Goal: Transaction & Acquisition: Purchase product/service

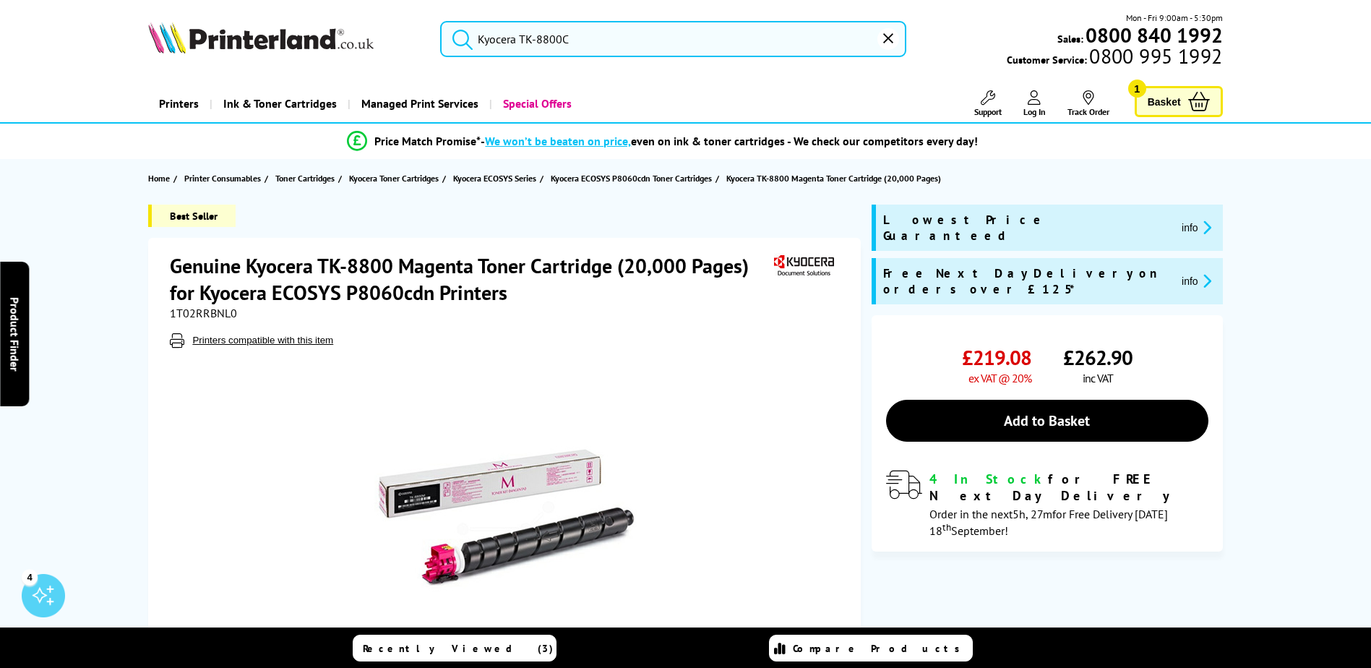
click at [608, 38] on input "Kyocera TK-8800C" at bounding box center [673, 39] width 466 height 36
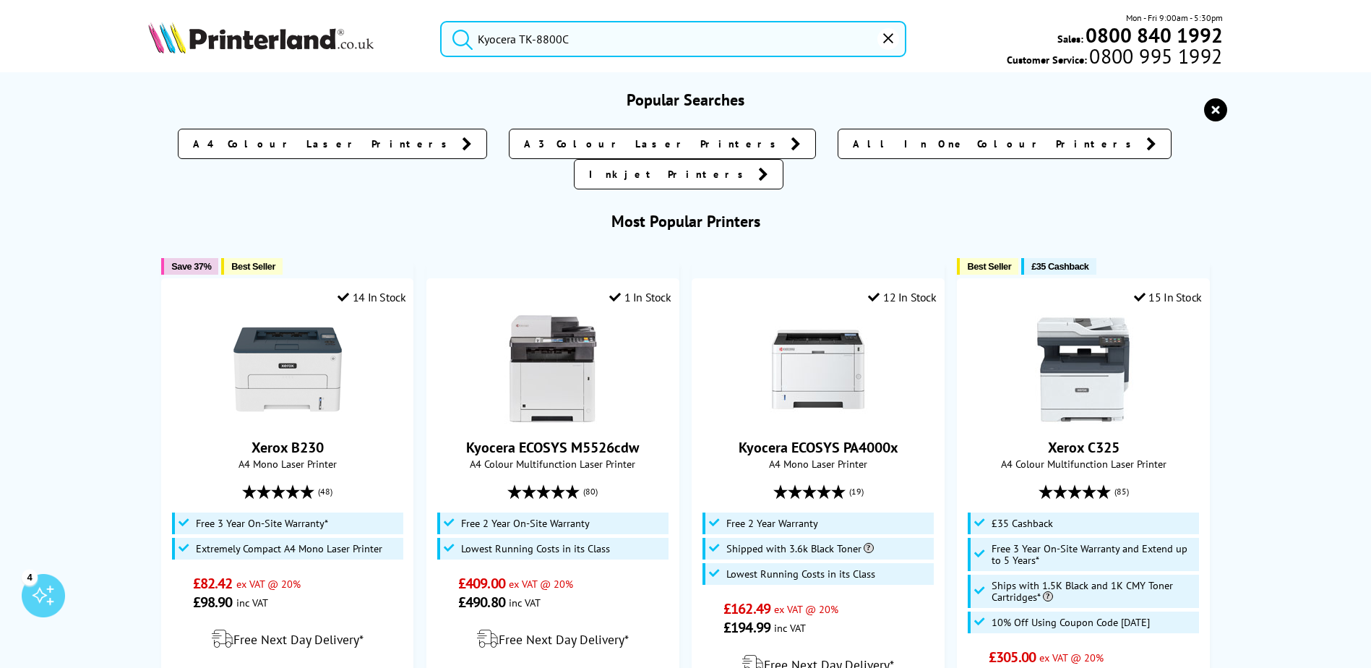
click at [441, 21] on button "submit" at bounding box center [459, 37] width 36 height 32
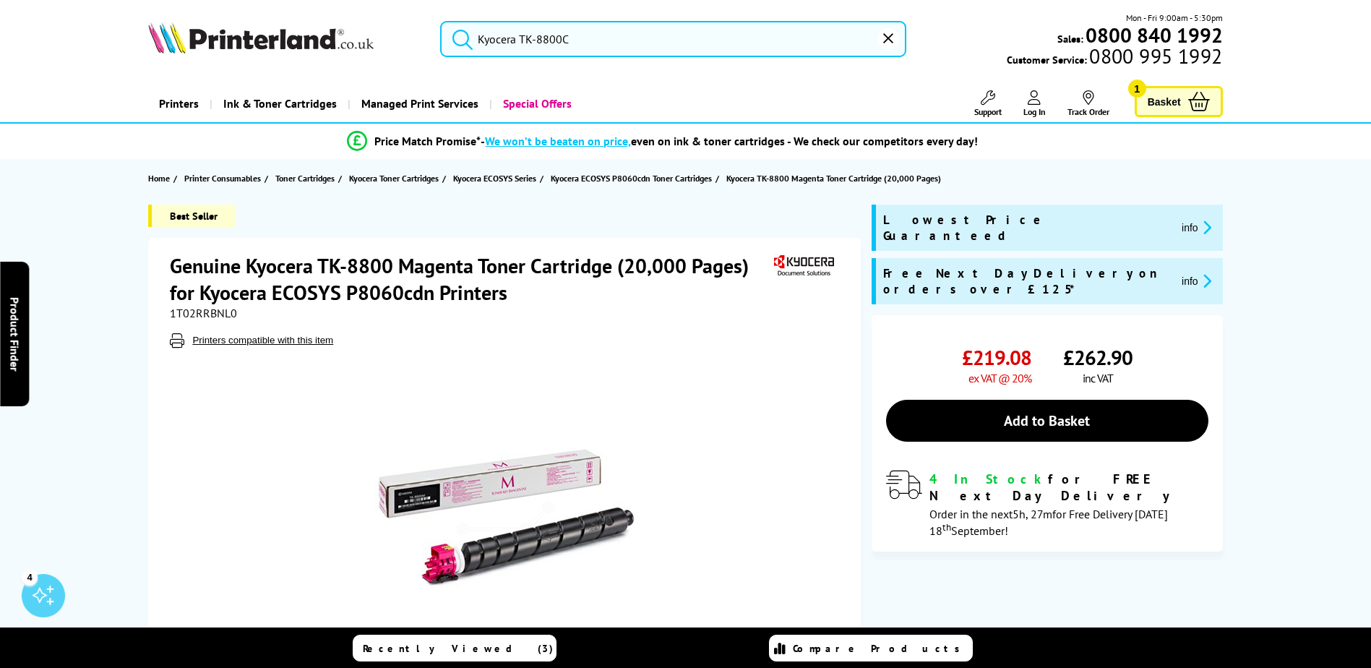
click at [713, 43] on input "Kyocera TK-8800C" at bounding box center [673, 39] width 466 height 36
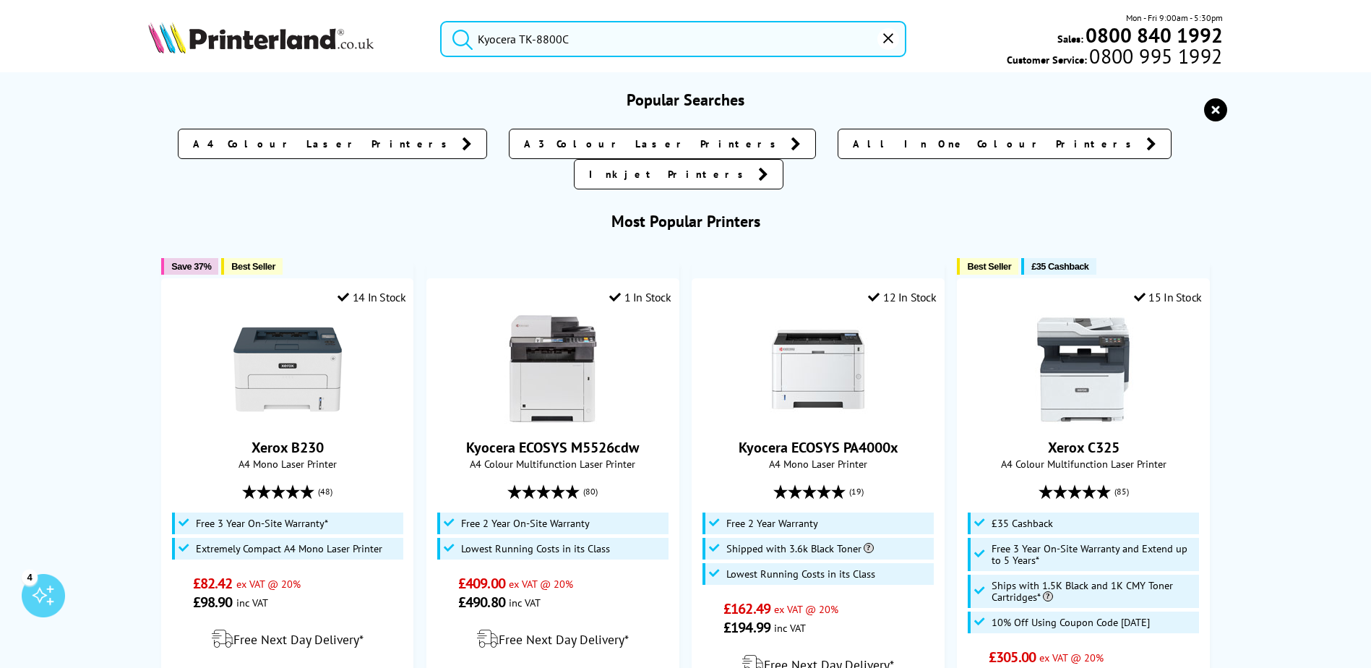
drag, startPoint x: 650, startPoint y: 41, endPoint x: 455, endPoint y: 38, distance: 195.9
click at [455, 38] on form "Kyocera TK-8800C" at bounding box center [673, 39] width 466 height 36
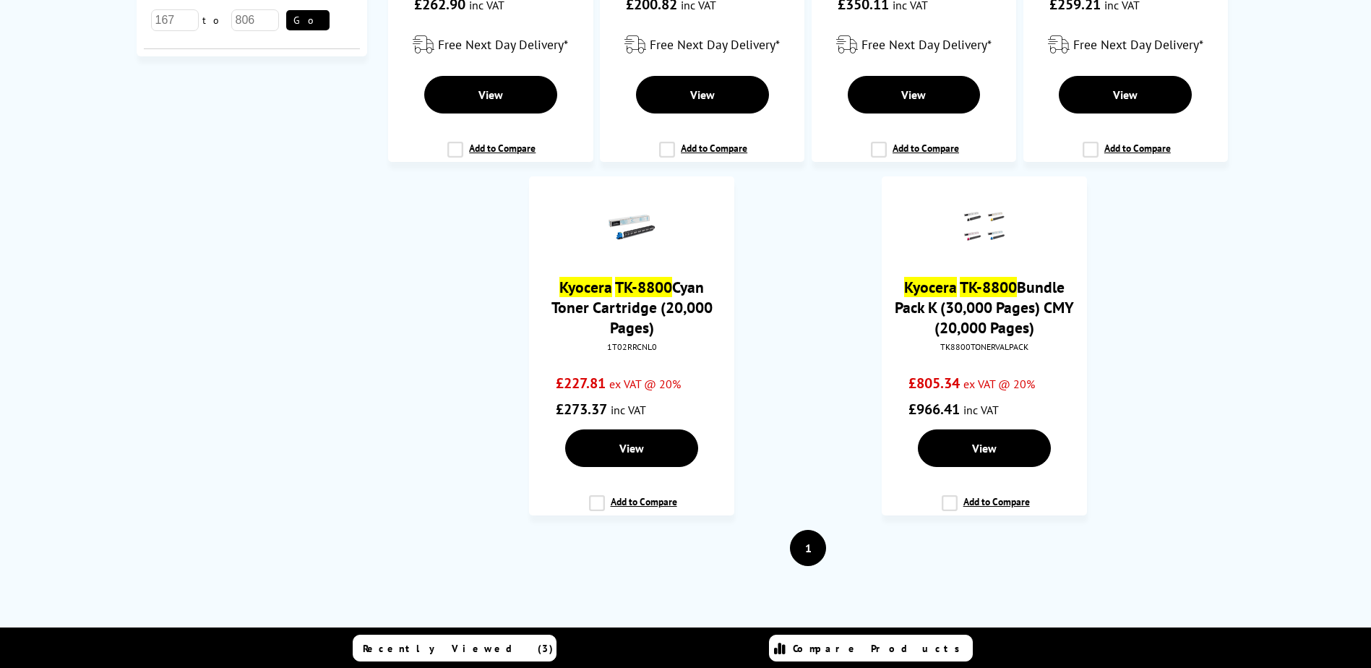
scroll to position [434, 0]
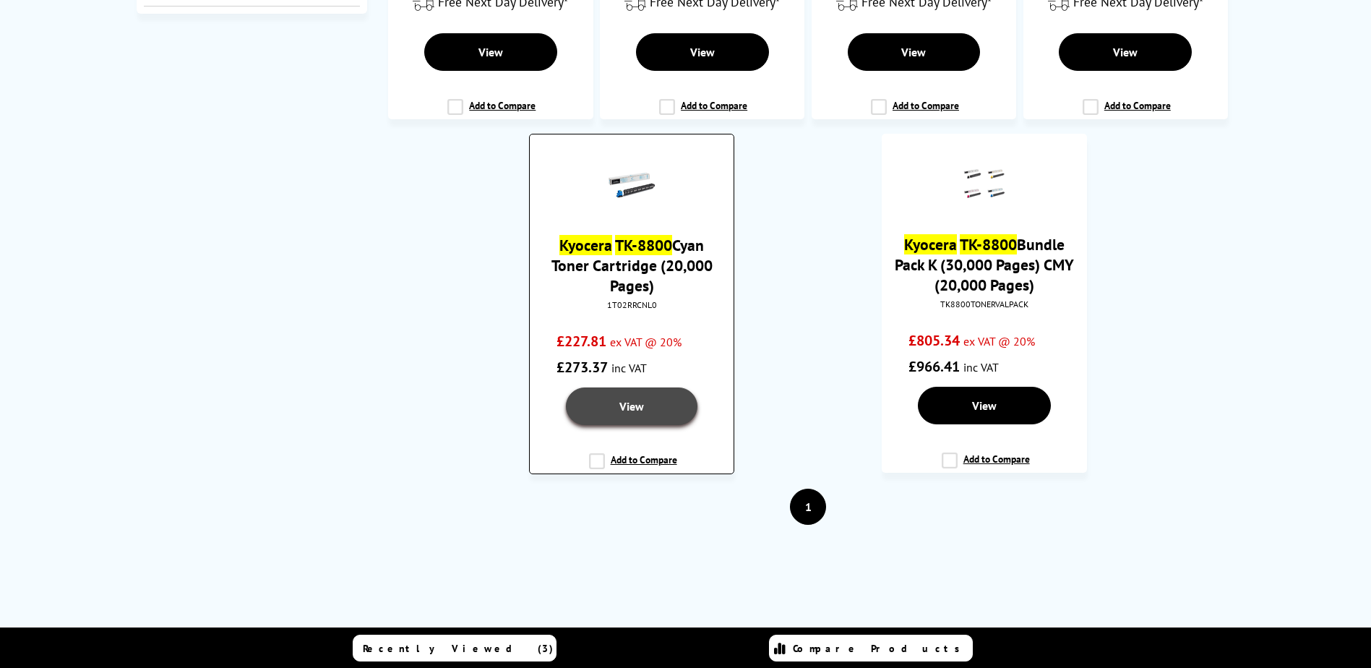
click at [651, 403] on link "View" at bounding box center [632, 406] width 132 height 38
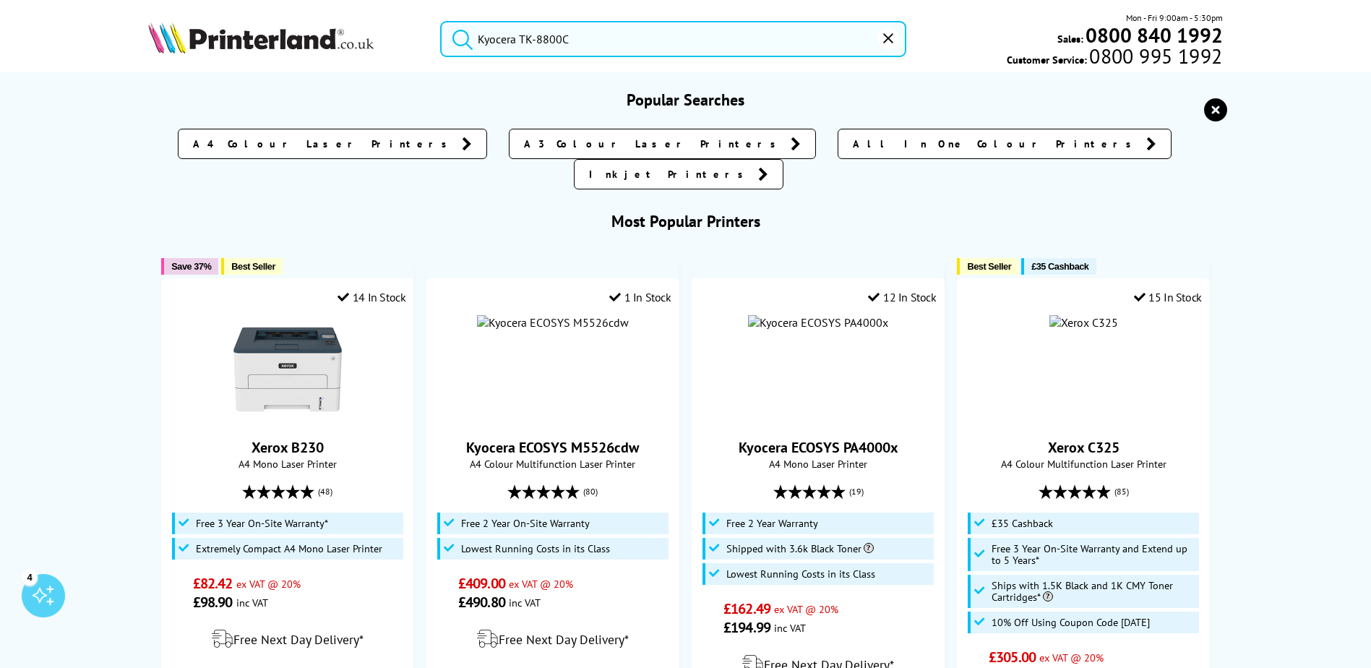
click at [575, 43] on input "Kyocera TK-8800C" at bounding box center [673, 39] width 466 height 36
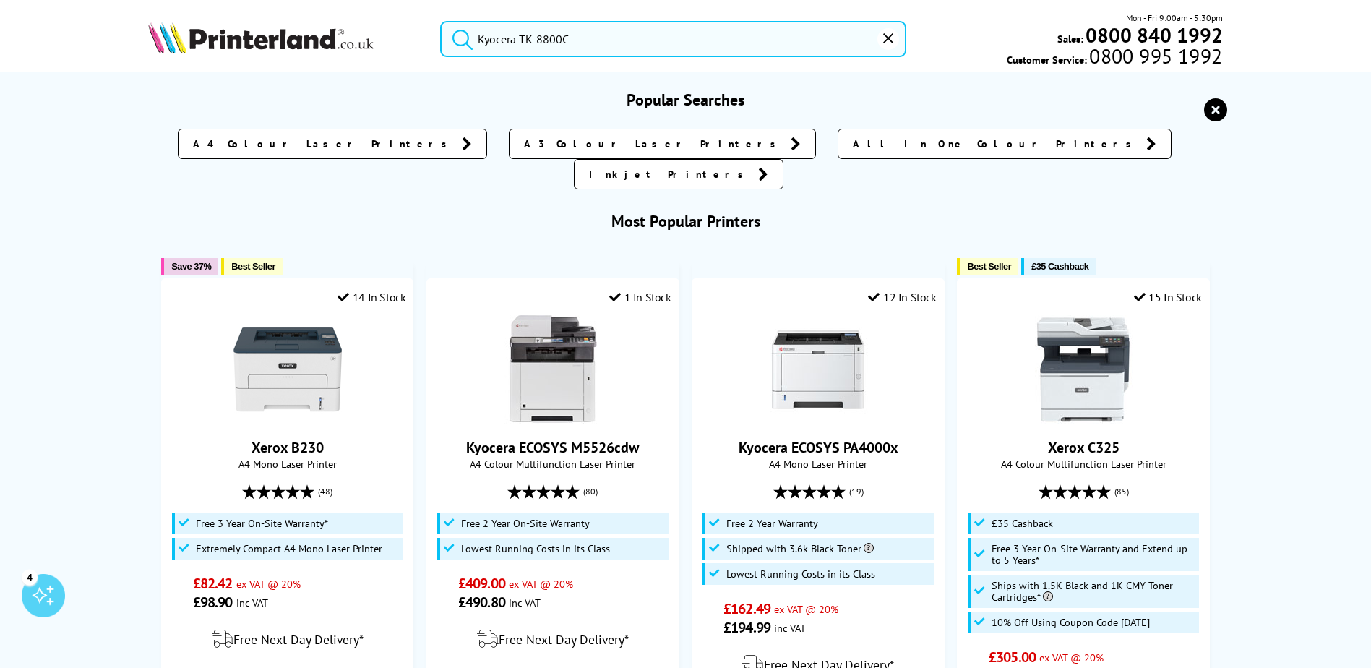
click at [441, 21] on button "submit" at bounding box center [459, 37] width 36 height 32
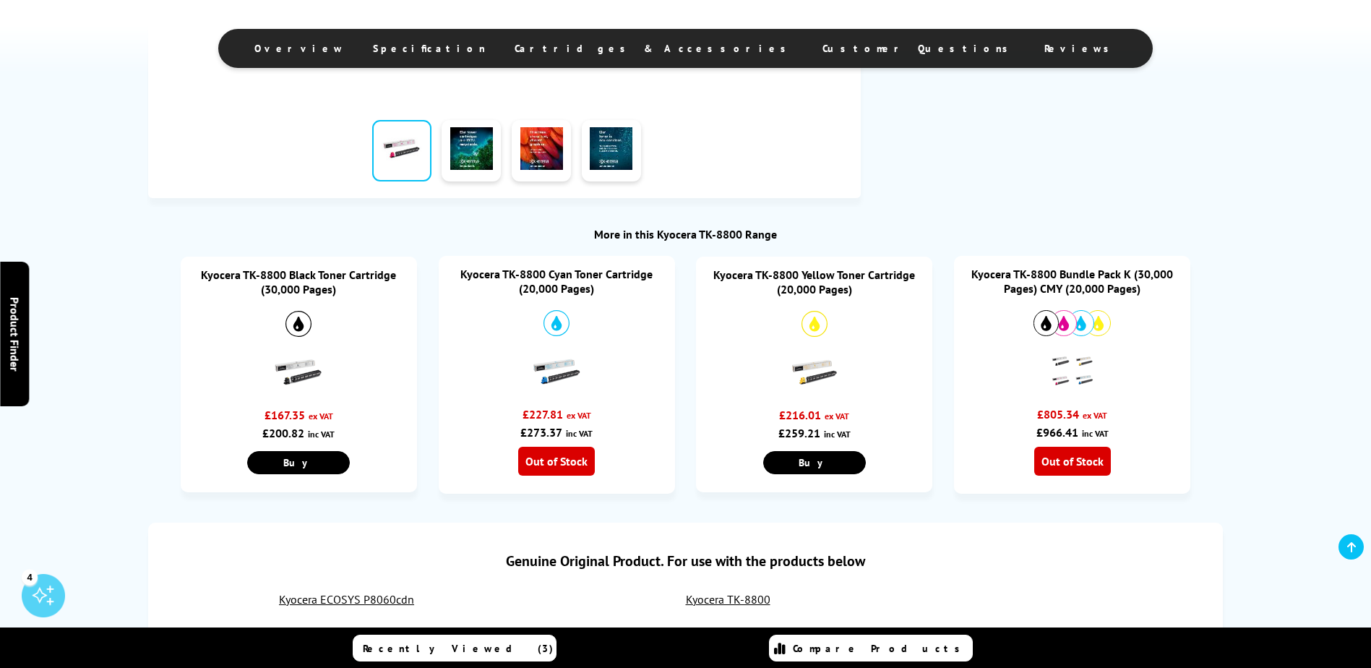
scroll to position [578, 0]
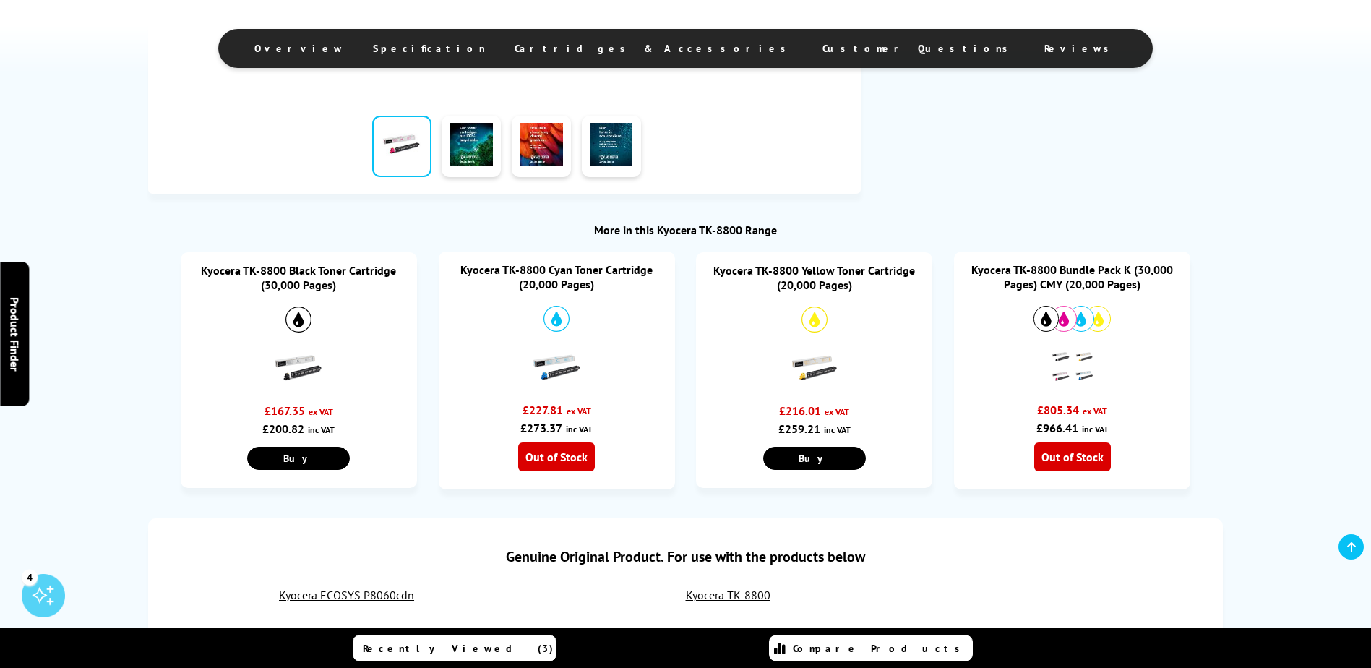
click at [300, 372] on img at bounding box center [298, 368] width 51 height 51
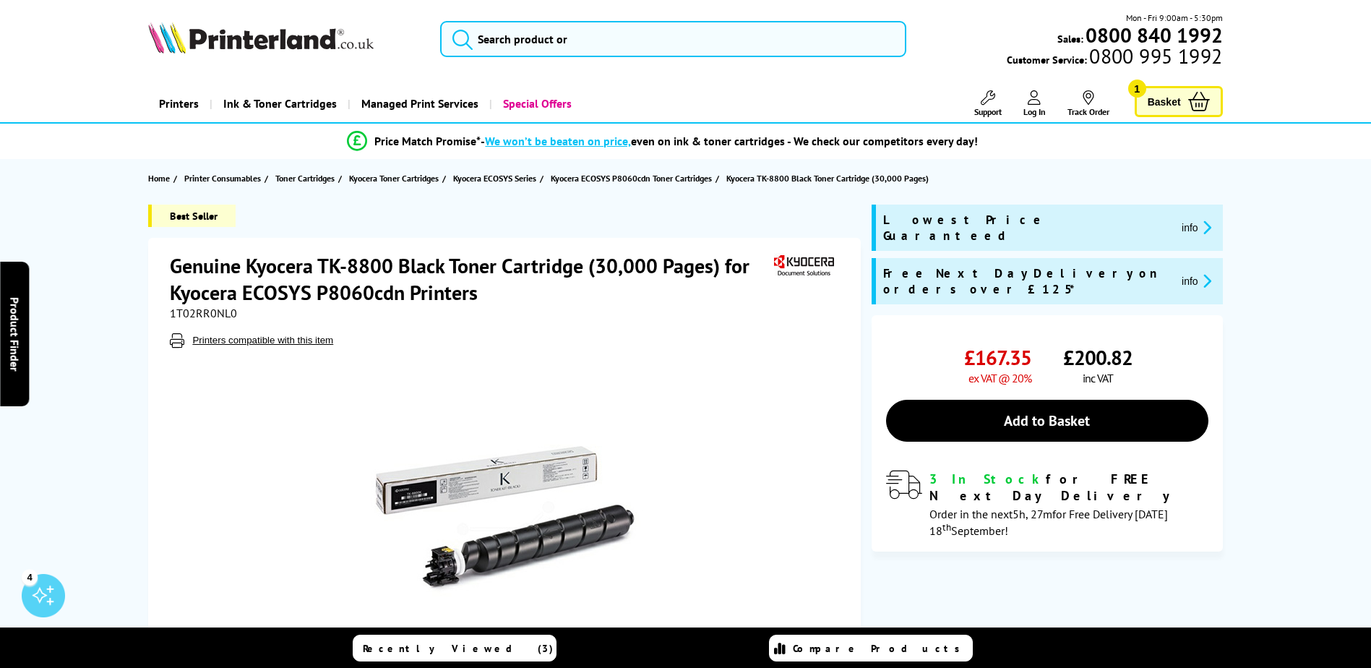
click at [1179, 106] on span "Basket" at bounding box center [1164, 102] width 33 height 20
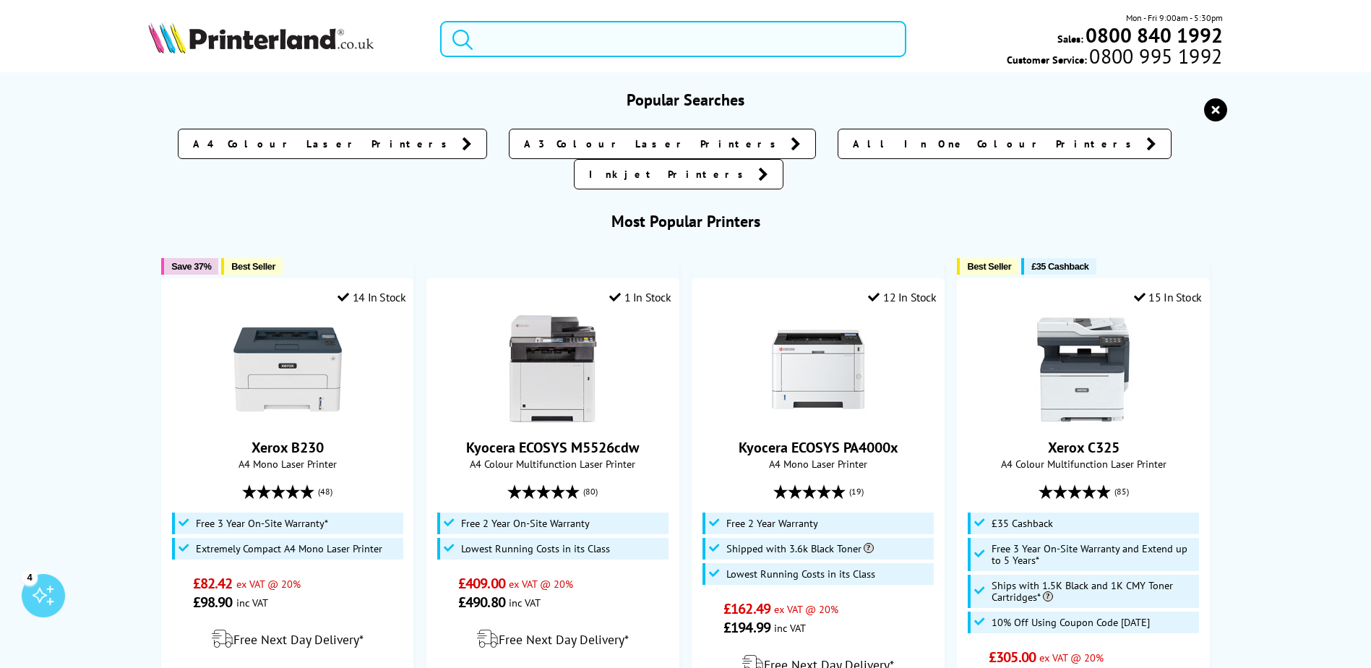
click at [577, 44] on input "search" at bounding box center [673, 39] width 466 height 36
paste input "Kyocera TK-8800C"
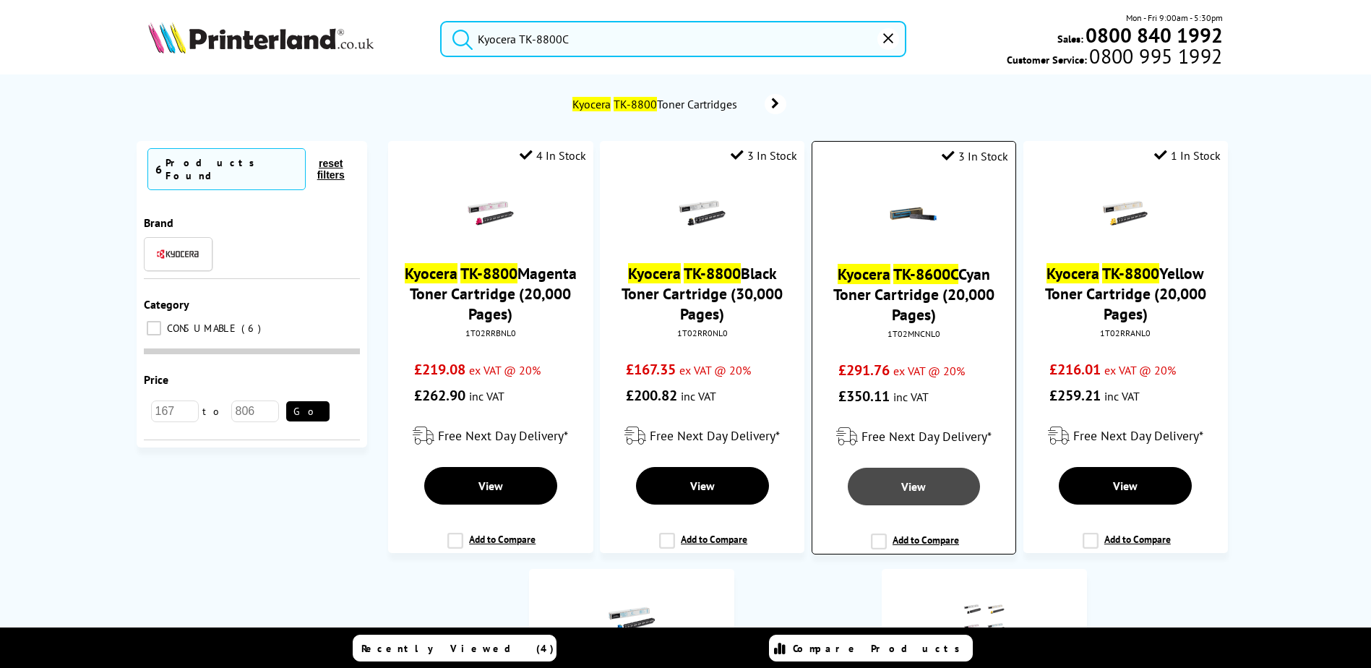
type input "Kyocera TK-8800C"
click at [929, 483] on link "View" at bounding box center [914, 487] width 132 height 38
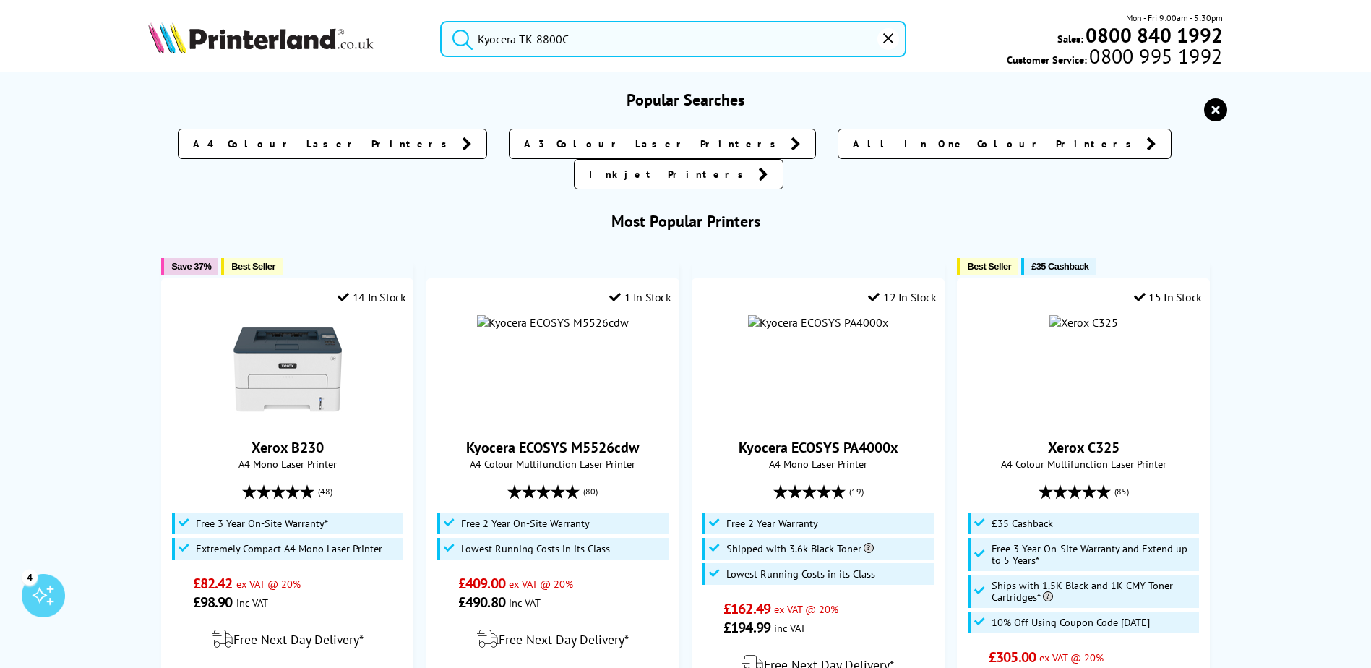
click at [577, 39] on input "Kyocera TK-8800C" at bounding box center [673, 39] width 466 height 36
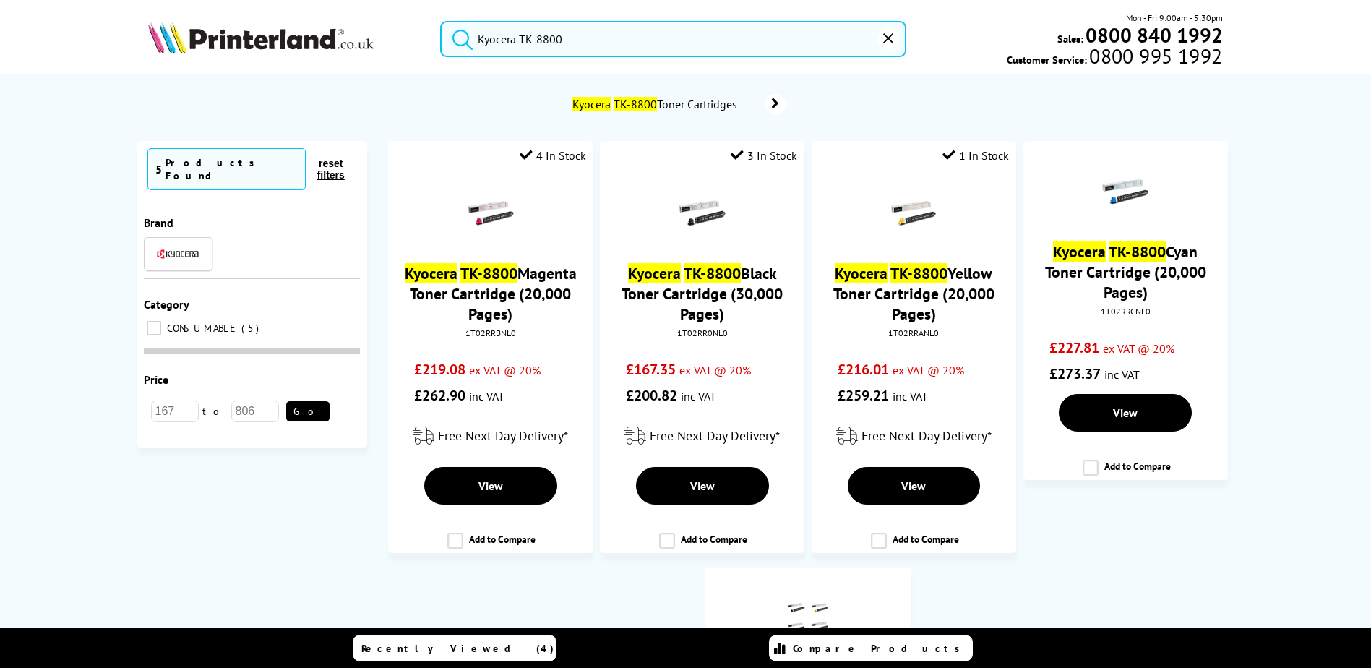
type input "Kyocera TK-8800"
click at [441, 21] on button "submit" at bounding box center [459, 37] width 36 height 32
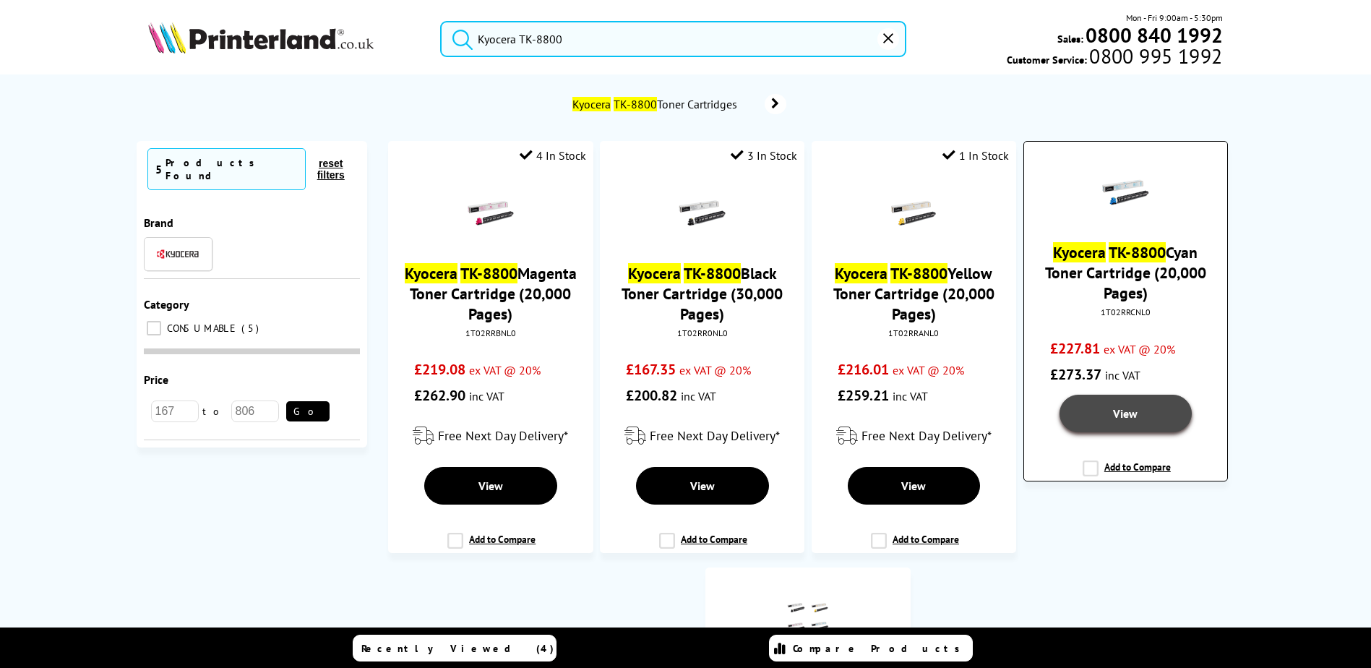
click at [1139, 413] on link "View" at bounding box center [1125, 414] width 132 height 38
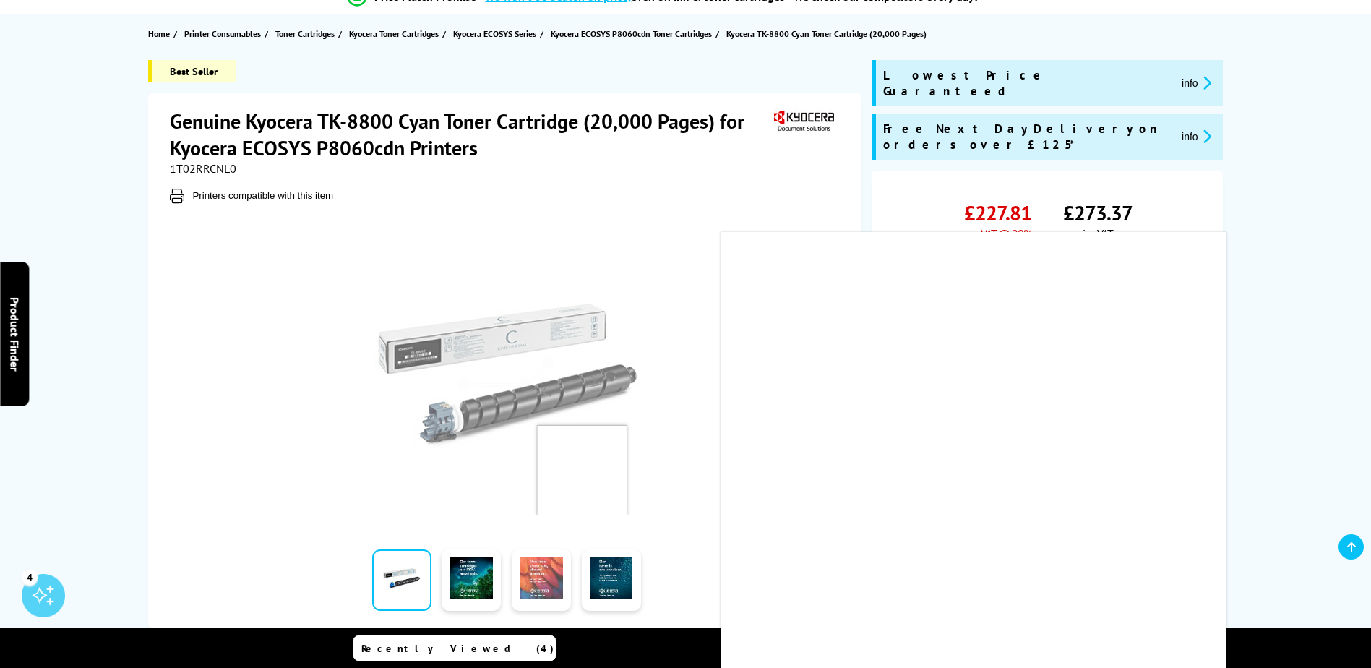
scroll to position [217, 0]
